Goal: Navigation & Orientation: Find specific page/section

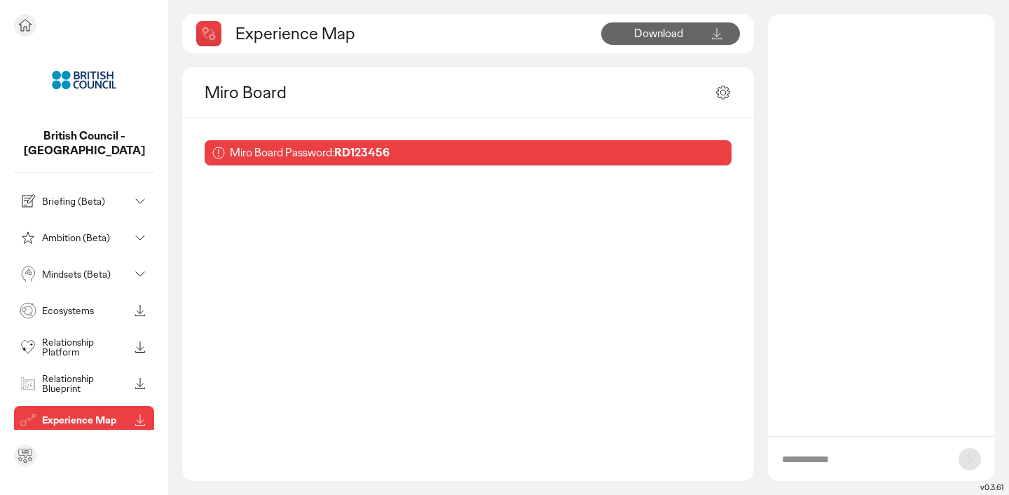
click at [78, 306] on p "Ecosystems" at bounding box center [85, 311] width 87 height 10
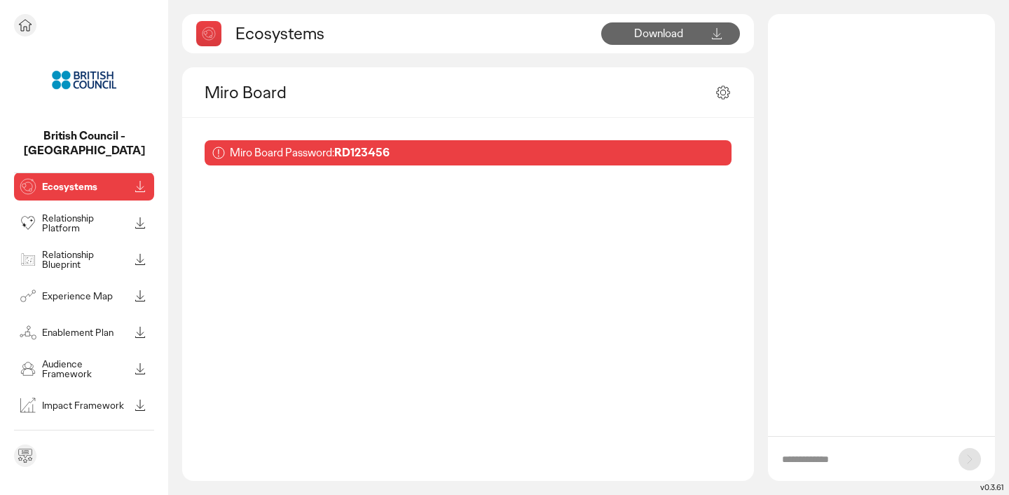
click at [67, 291] on p "Experience Map" at bounding box center [85, 296] width 87 height 10
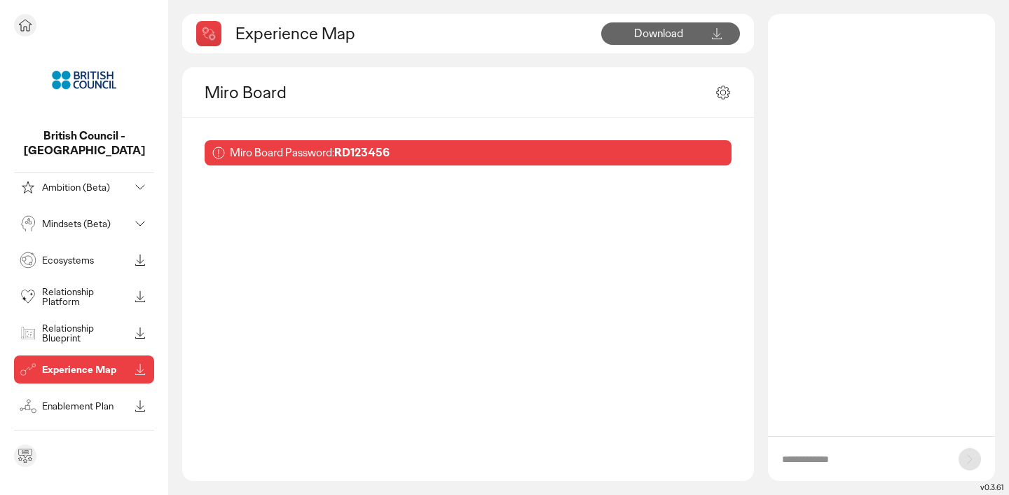
scroll to position [124, 0]
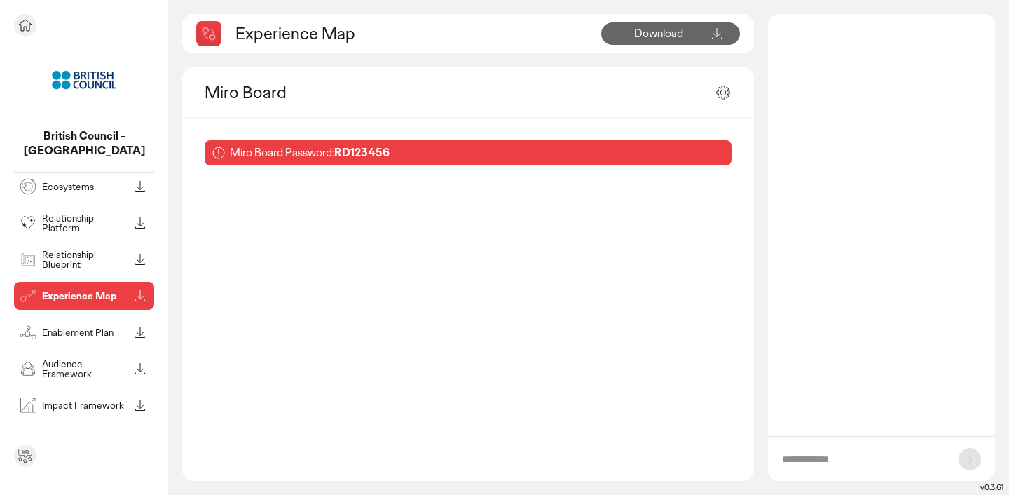
click at [57, 359] on p "Audience Framework" at bounding box center [85, 369] width 87 height 20
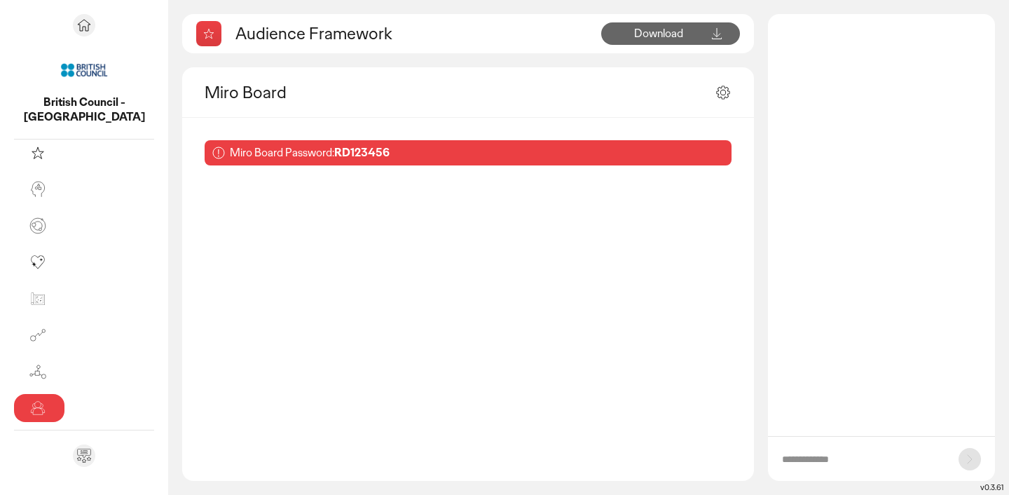
scroll to position [50, 0]
